Goal: Information Seeking & Learning: Understand process/instructions

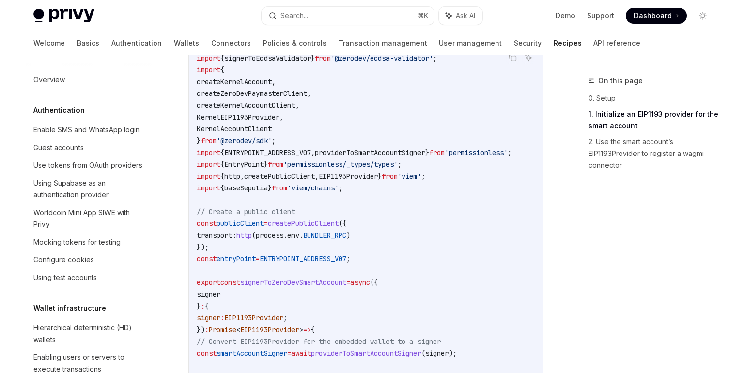
scroll to position [285, 0]
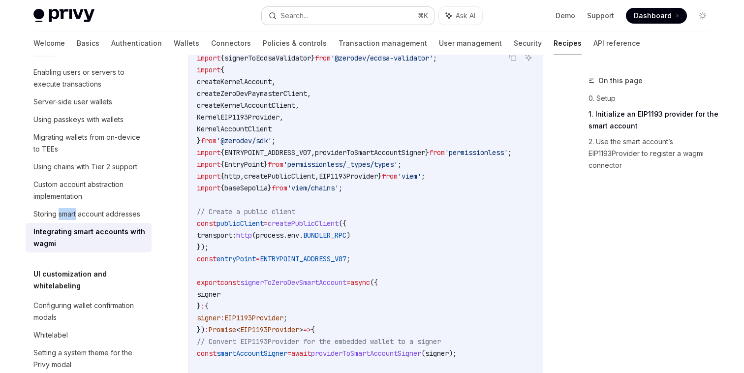
click at [322, 10] on button "Search... ⌘ K" at bounding box center [348, 16] width 172 height 18
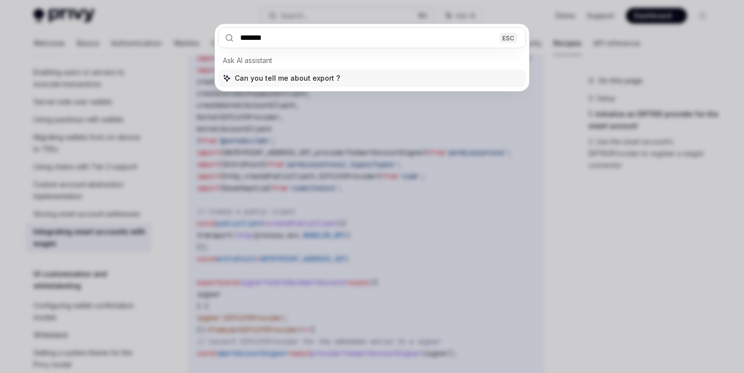
type input "******"
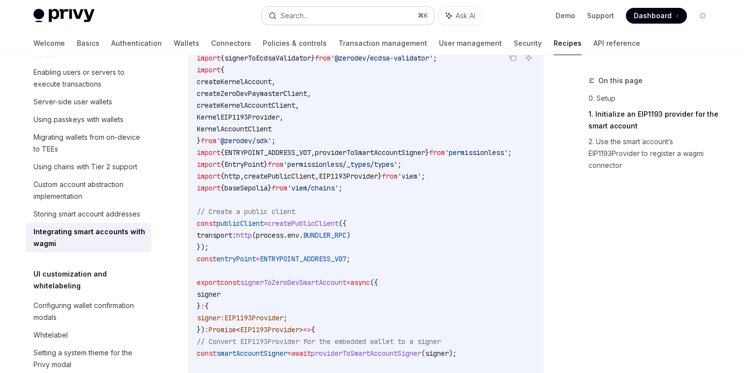
click at [319, 16] on button "Search... ⌘ K" at bounding box center [348, 16] width 172 height 18
type textarea "*"
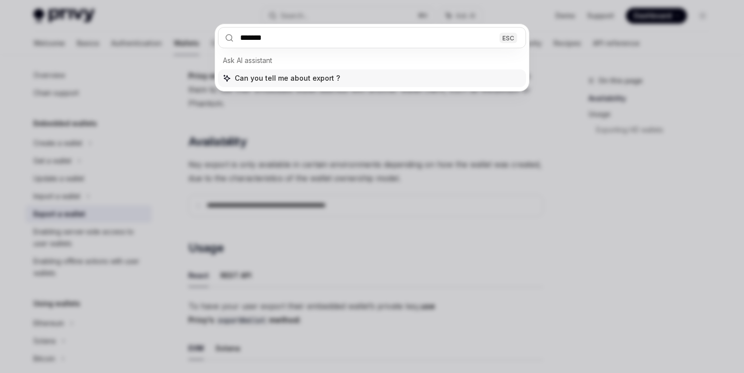
type input "******"
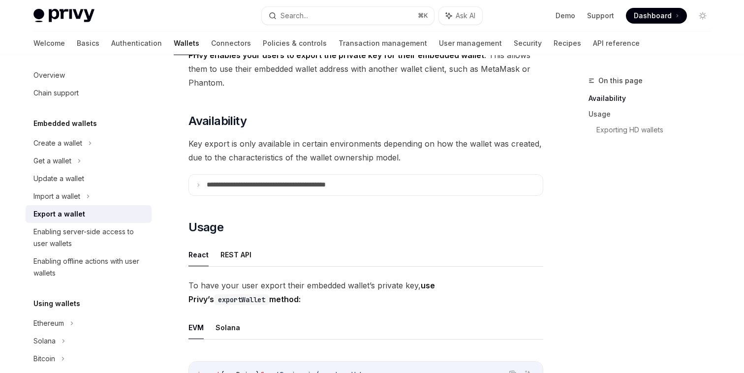
scroll to position [62, 0]
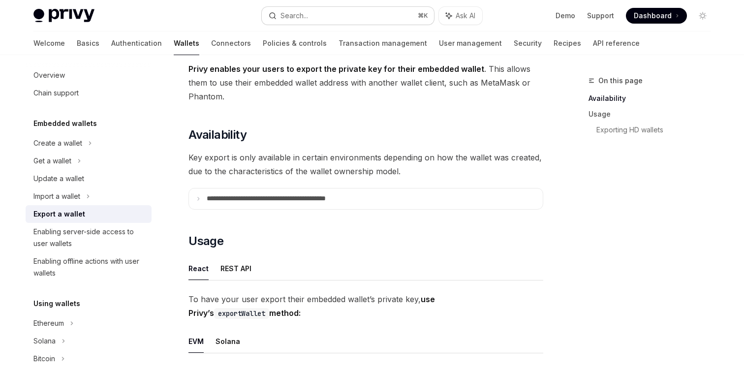
click at [295, 14] on div "Search..." at bounding box center [295, 16] width 28 height 12
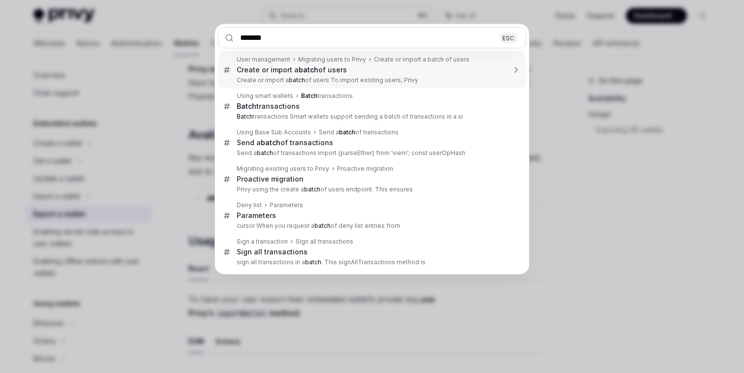
type input "********"
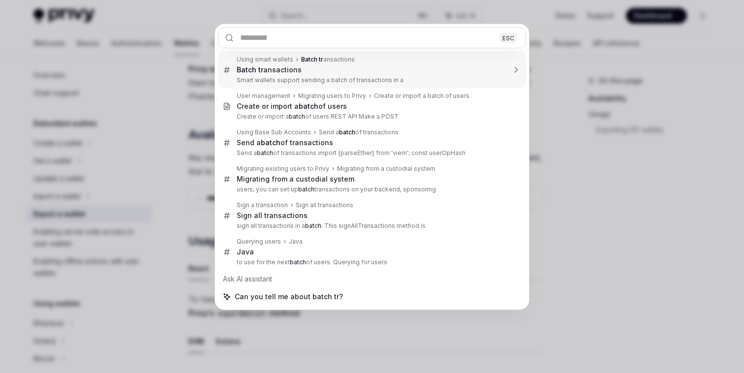
type textarea "*"
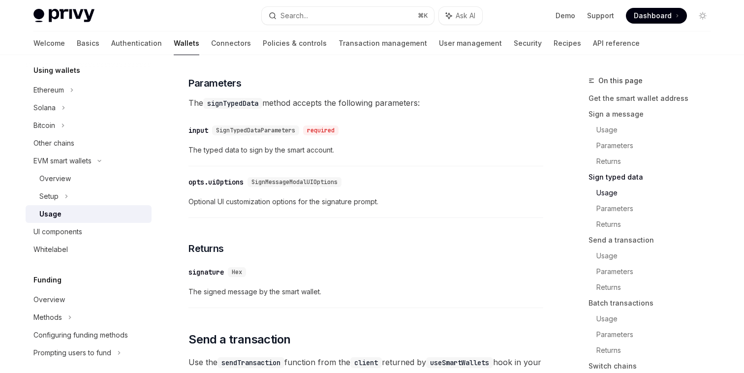
scroll to position [1094, 0]
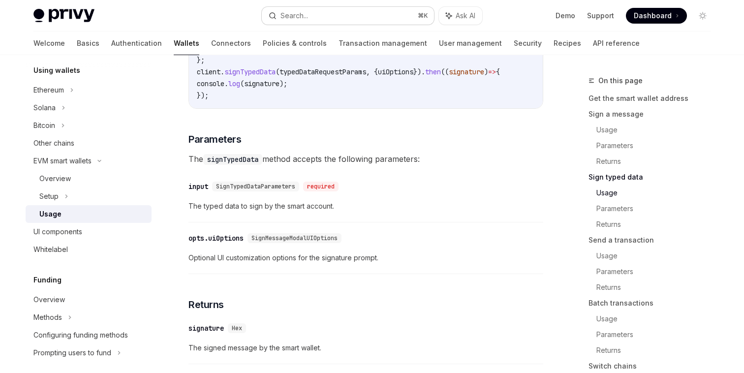
click at [324, 8] on button "Search... ⌘ K" at bounding box center [348, 16] width 172 height 18
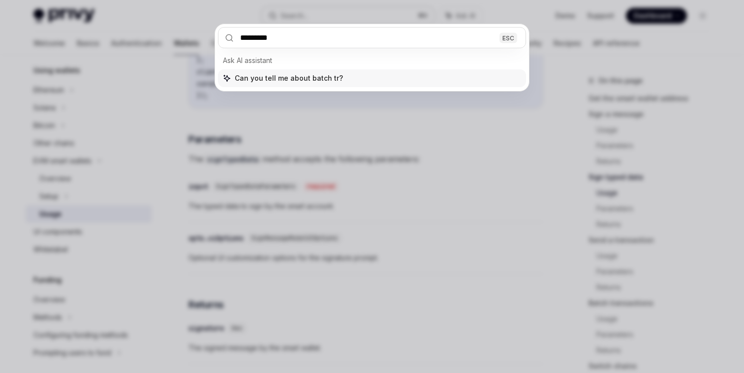
type input "**********"
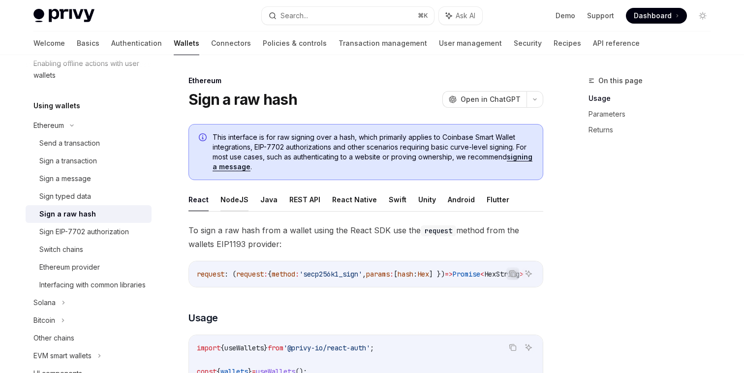
click at [237, 194] on button "NodeJS" at bounding box center [235, 199] width 28 height 23
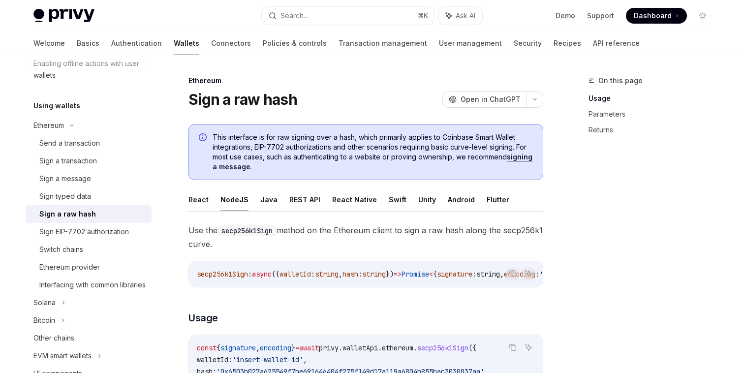
click at [266, 164] on link "signing a message" at bounding box center [373, 162] width 320 height 19
type textarea "*"
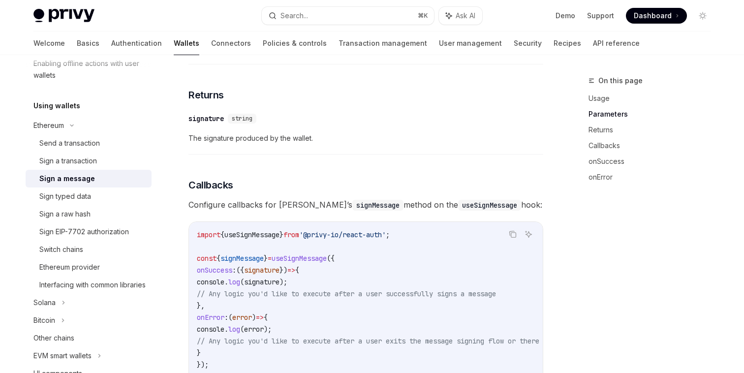
scroll to position [749, 0]
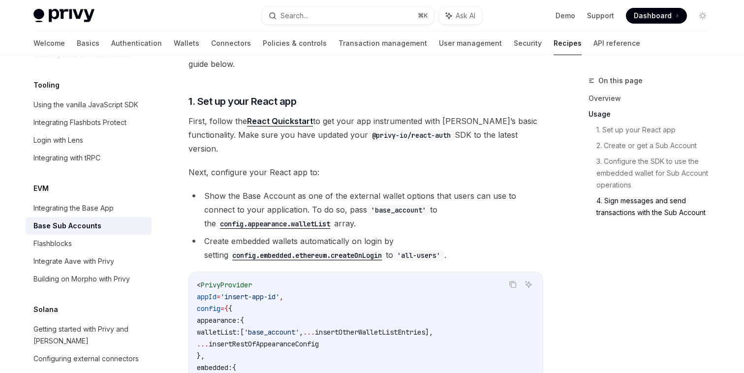
scroll to position [2140, 0]
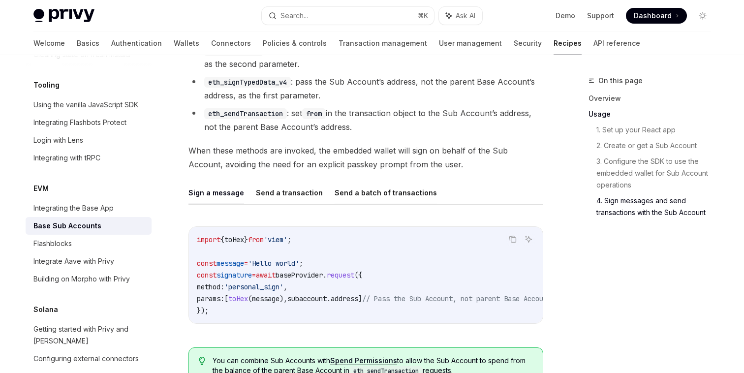
click at [360, 188] on button "Send a batch of transactions" at bounding box center [386, 192] width 102 height 23
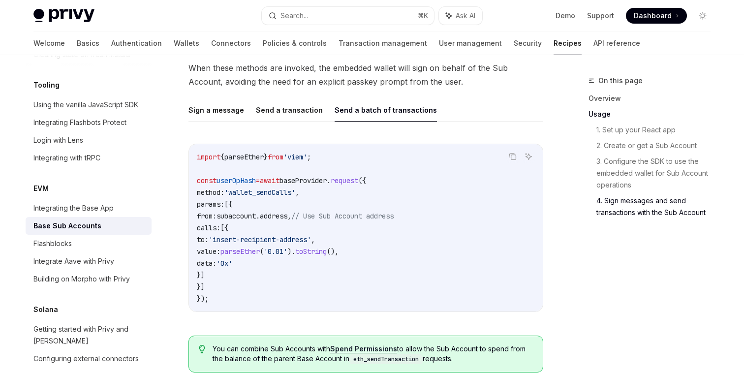
scroll to position [2195, 0]
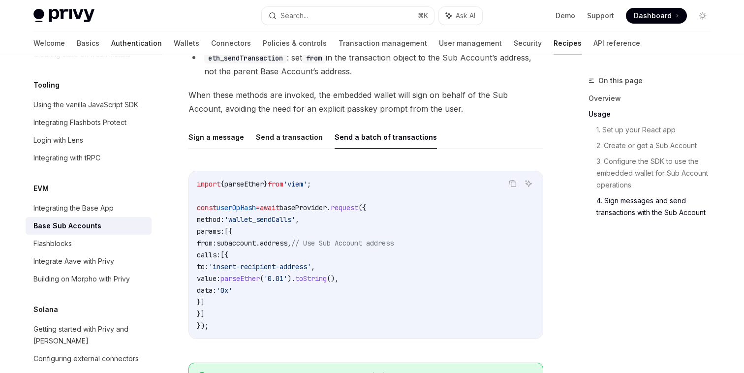
click at [111, 51] on link "Authentication" at bounding box center [136, 44] width 51 height 24
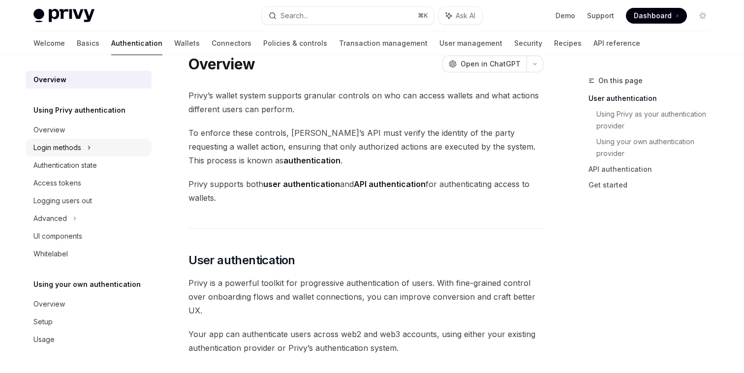
scroll to position [31, 0]
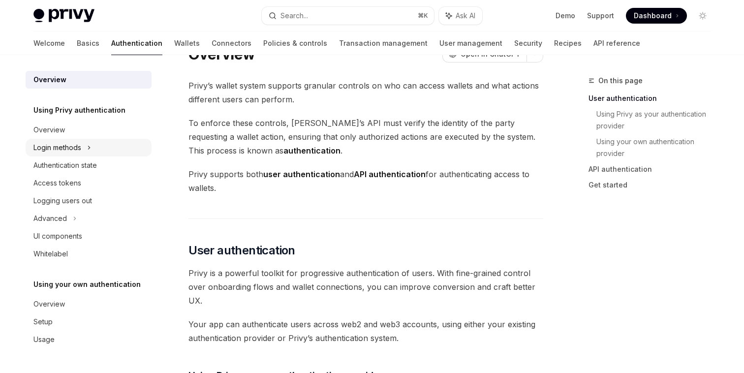
click at [75, 140] on div "Login methods" at bounding box center [89, 148] width 126 height 18
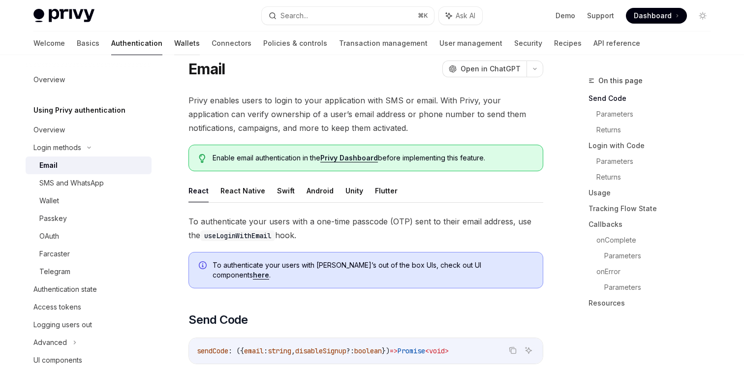
click at [174, 37] on link "Wallets" at bounding box center [187, 44] width 26 height 24
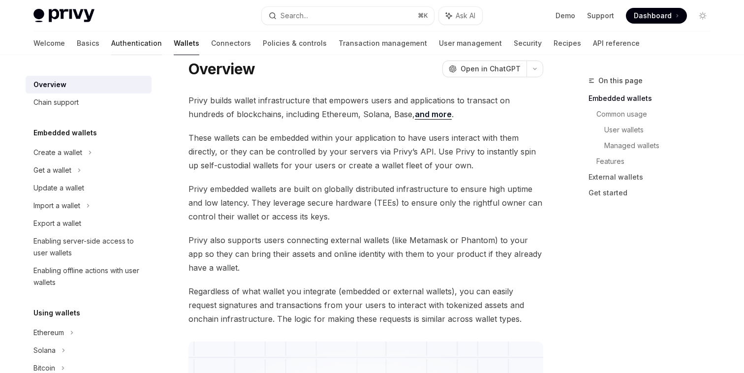
click at [111, 41] on link "Authentication" at bounding box center [136, 44] width 51 height 24
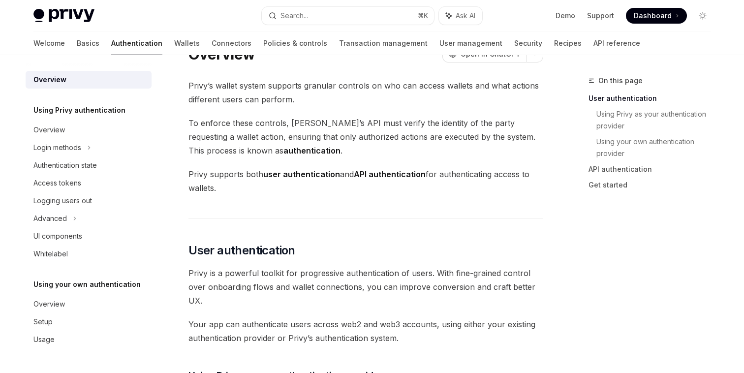
click at [161, 42] on div "Welcome Basics Authentication Wallets Connectors Policies & controls Transactio…" at bounding box center [336, 44] width 607 height 24
click at [174, 43] on link "Wallets" at bounding box center [187, 44] width 26 height 24
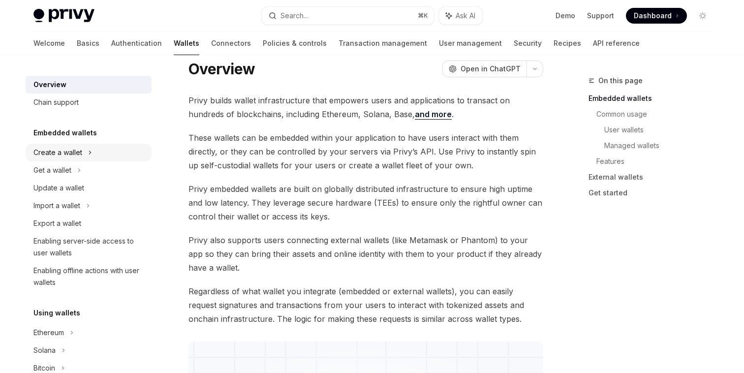
click at [116, 156] on div "Create a wallet" at bounding box center [89, 153] width 126 height 18
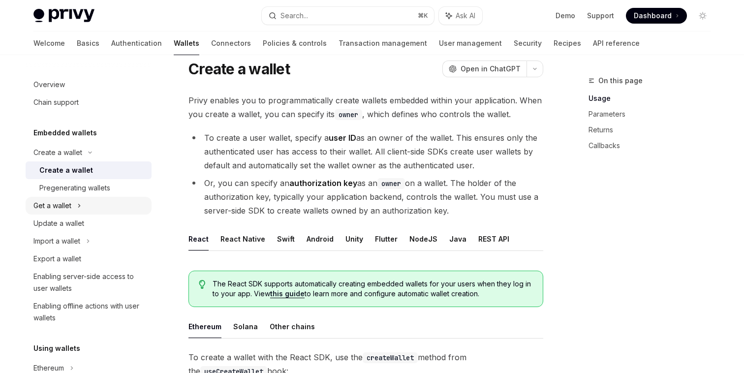
scroll to position [16, 0]
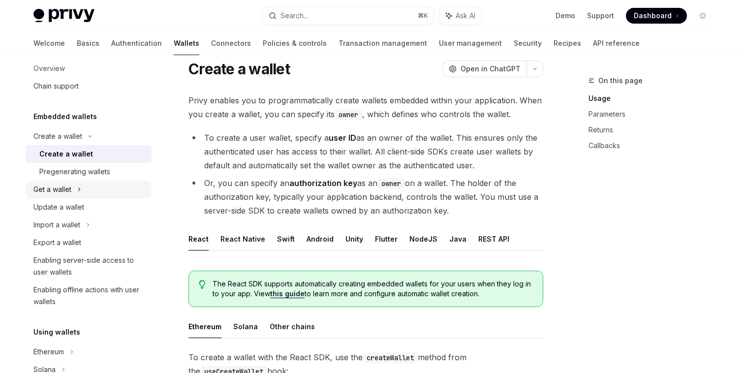
click at [92, 188] on div "Get a wallet" at bounding box center [89, 190] width 126 height 18
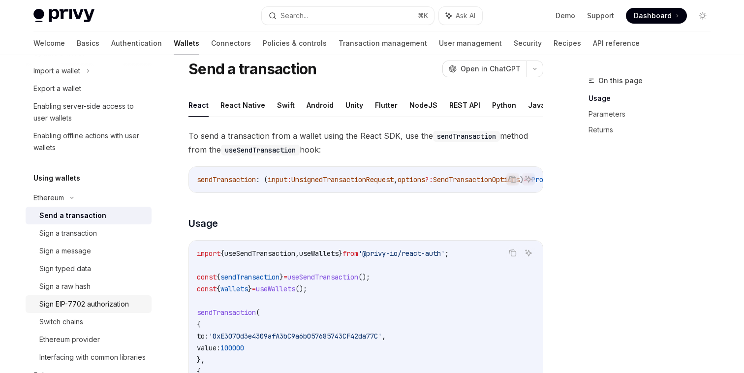
scroll to position [259, 0]
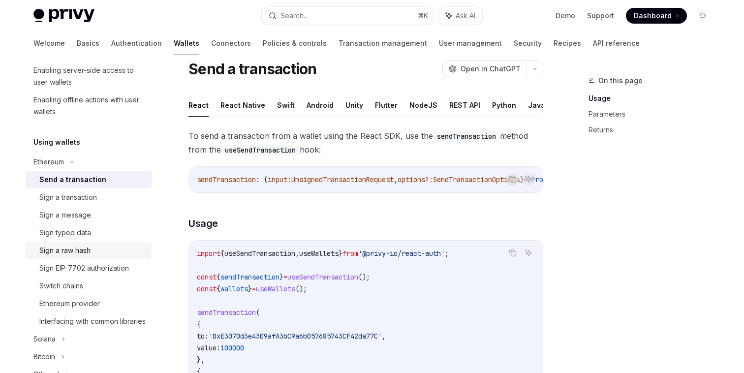
click at [104, 243] on link "Sign a raw hash" at bounding box center [89, 251] width 126 height 18
type textarea "*"
